Goal: Check status

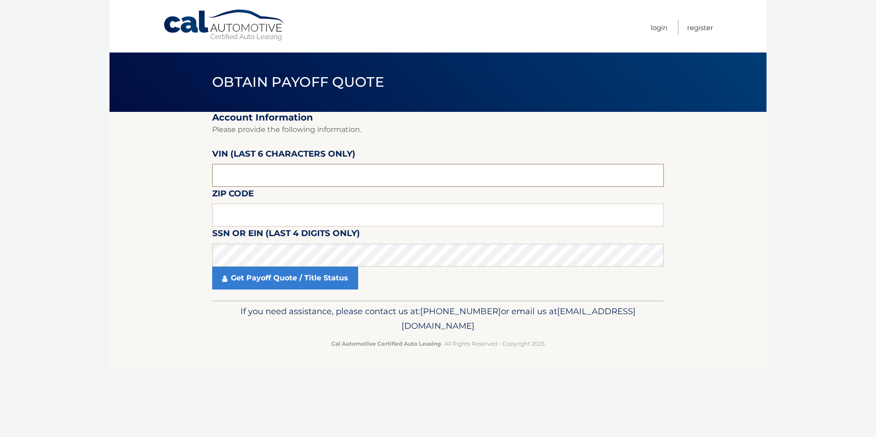
drag, startPoint x: 265, startPoint y: 180, endPoint x: 209, endPoint y: 181, distance: 56.6
click at [209, 181] on section "Account Information Please provide the following information. [PERSON_NAME] (la…" at bounding box center [438, 206] width 657 height 188
type input "114770"
type input "08826"
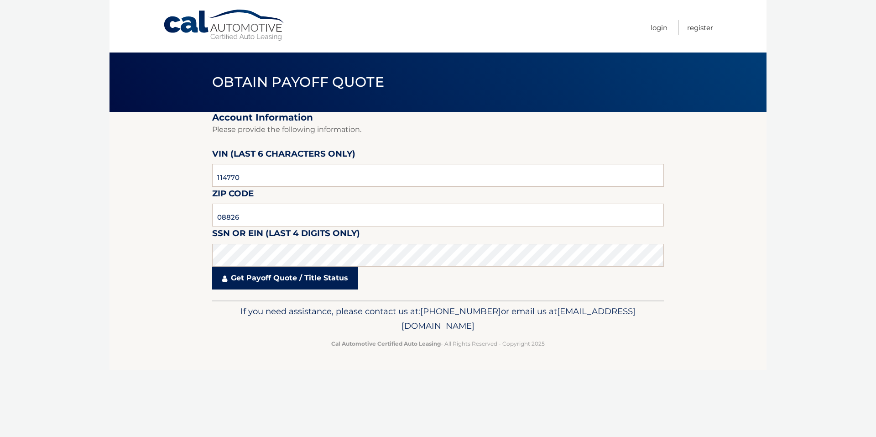
click at [287, 282] on link "Get Payoff Quote / Title Status" at bounding box center [285, 278] width 146 height 23
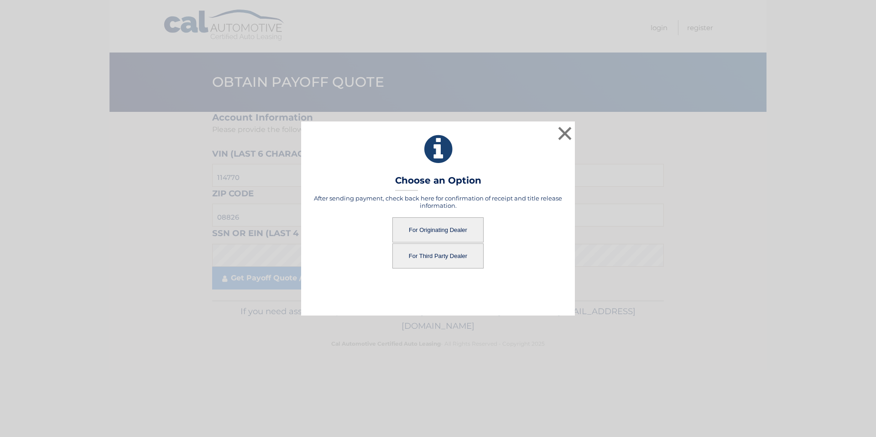
click at [435, 227] on button "For Originating Dealer" at bounding box center [437, 229] width 91 height 25
click at [437, 230] on button "For Originating Dealer" at bounding box center [437, 229] width 91 height 25
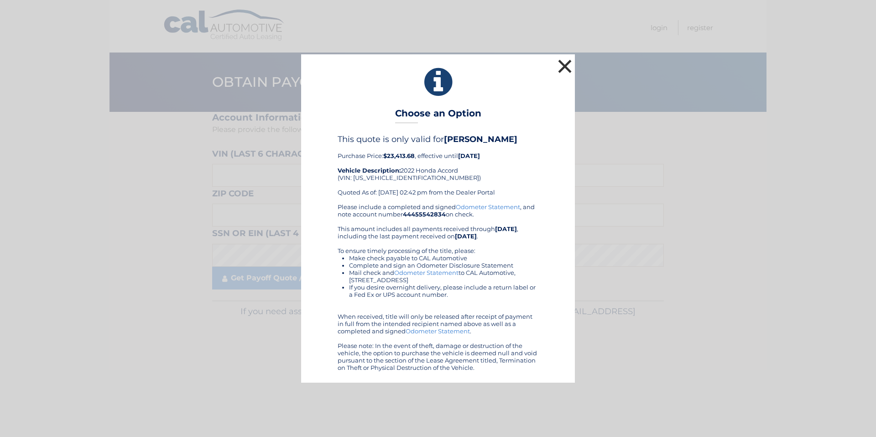
click at [565, 62] on button "×" at bounding box center [565, 66] width 18 height 18
